Goal: Transaction & Acquisition: Purchase product/service

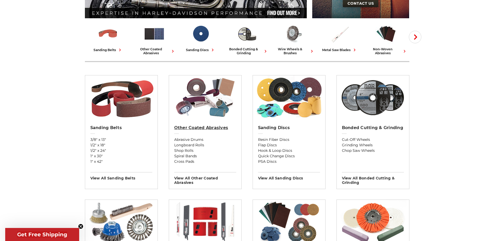
scroll to position [104, 0]
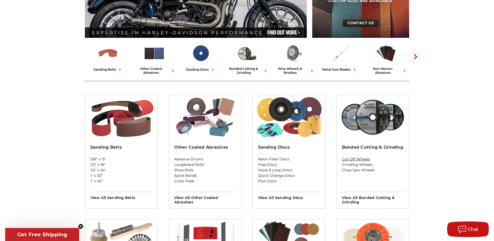
click at [350, 159] on link "Cut-Off Wheels" at bounding box center [373, 158] width 62 height 5
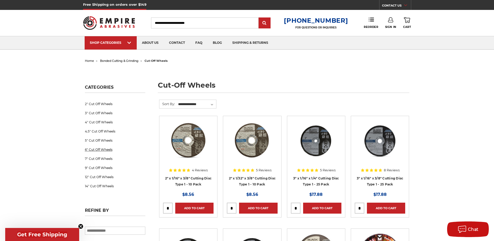
click at [98, 148] on link "6" Cut Off Wheels" at bounding box center [115, 149] width 60 height 9
